Goal: Find specific page/section: Find specific page/section

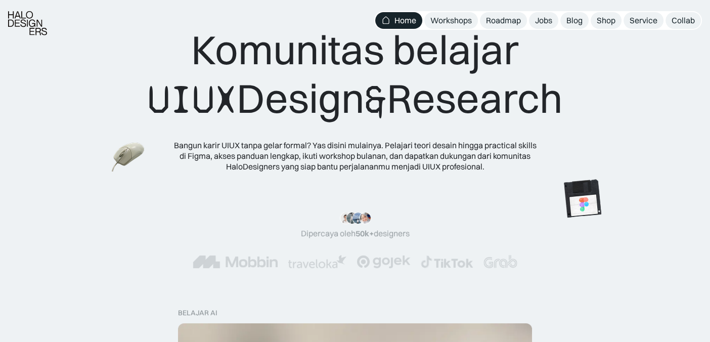
scroll to position [35, 0]
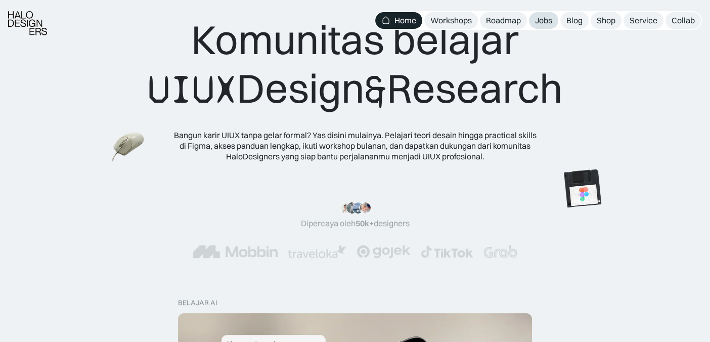
click at [545, 26] on link "Jobs" at bounding box center [543, 20] width 29 height 17
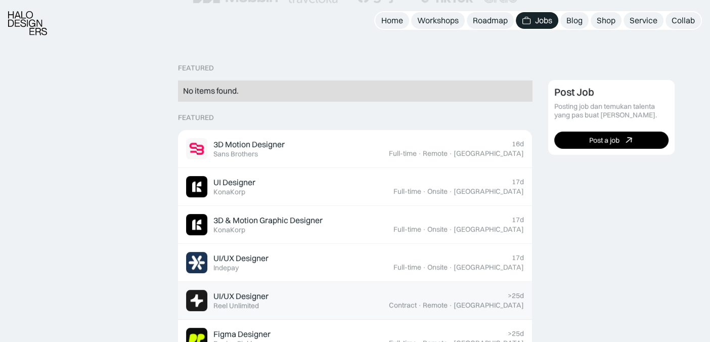
scroll to position [211, 0]
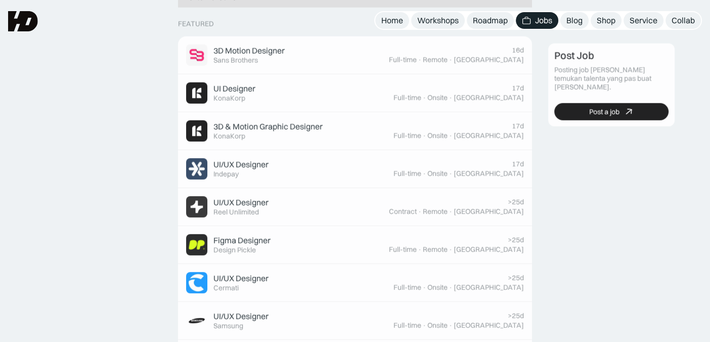
scroll to position [211, 0]
